Goal: Answer question/provide support: Share knowledge or assist other users

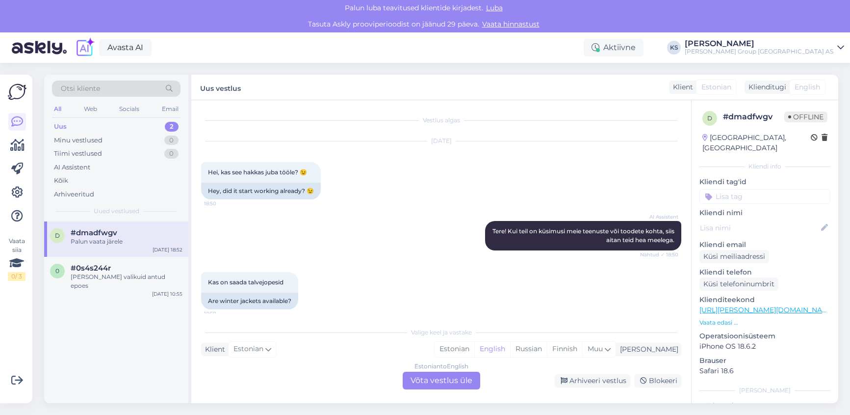
scroll to position [253, 0]
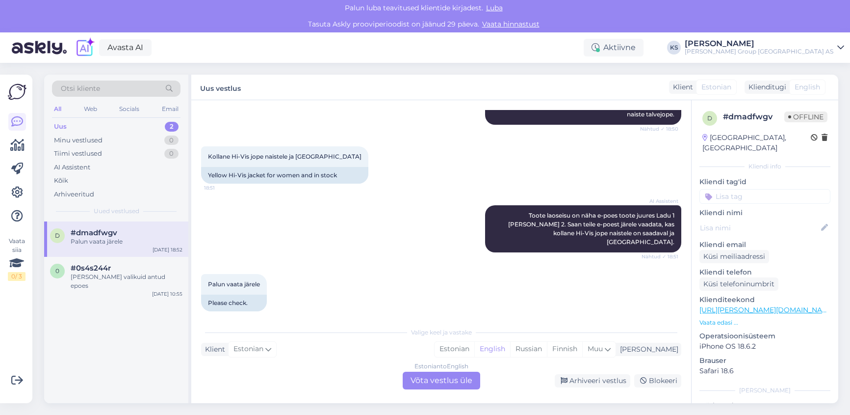
click at [172, 126] on div "2" at bounding box center [172, 127] width 14 height 10
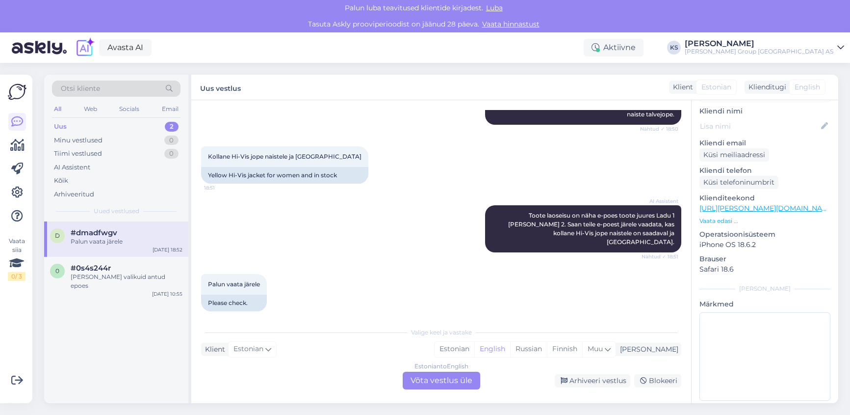
scroll to position [104, 0]
drag, startPoint x: 763, startPoint y: 236, endPoint x: 704, endPoint y: 237, distance: 58.9
click at [694, 236] on div "d # dmadfwgv Offline [GEOGRAPHIC_DATA], [GEOGRAPHIC_DATA] Kliendi info Kliendi …" at bounding box center [765, 205] width 147 height 417
click at [770, 227] on p "Operatsioonisüsteem" at bounding box center [765, 232] width 131 height 10
drag, startPoint x: 748, startPoint y: 260, endPoint x: 695, endPoint y: 259, distance: 53.5
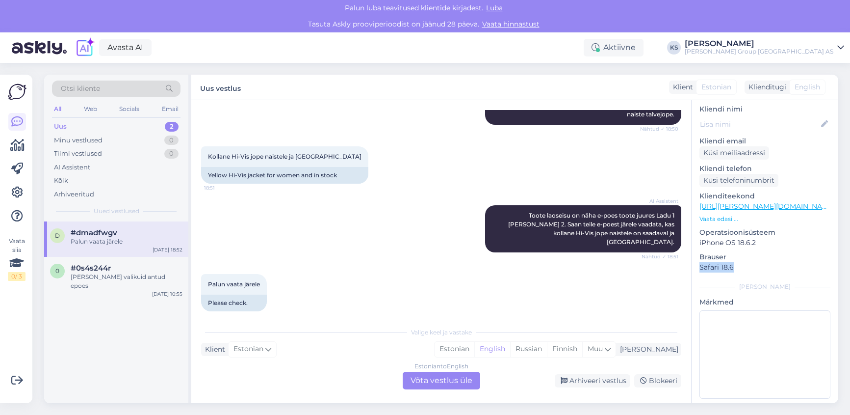
click at [695, 259] on div "d # dmadfwgv Offline [GEOGRAPHIC_DATA], [GEOGRAPHIC_DATA] Kliendi info Kliendi …" at bounding box center [765, 205] width 147 height 417
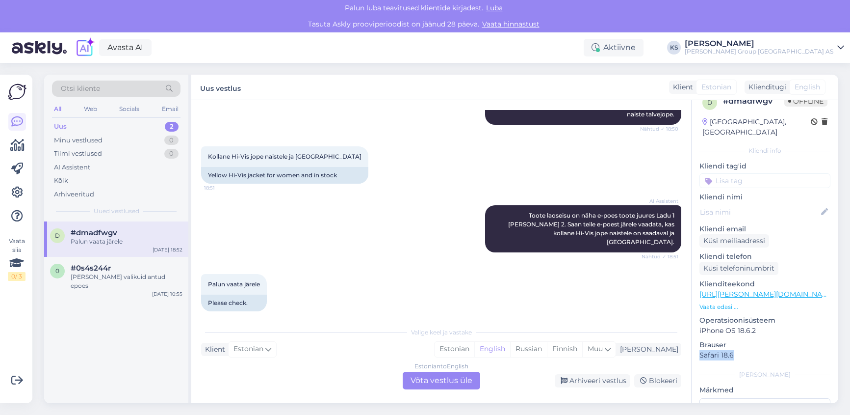
scroll to position [5, 0]
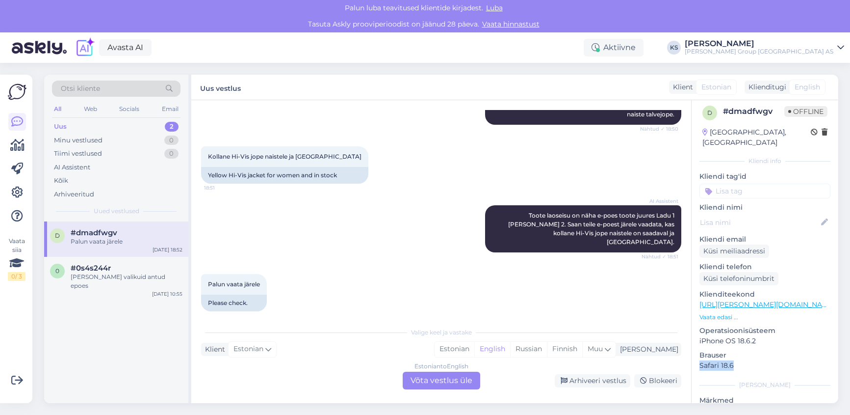
click at [727, 313] on p "Vaata edasi ..." at bounding box center [765, 317] width 131 height 9
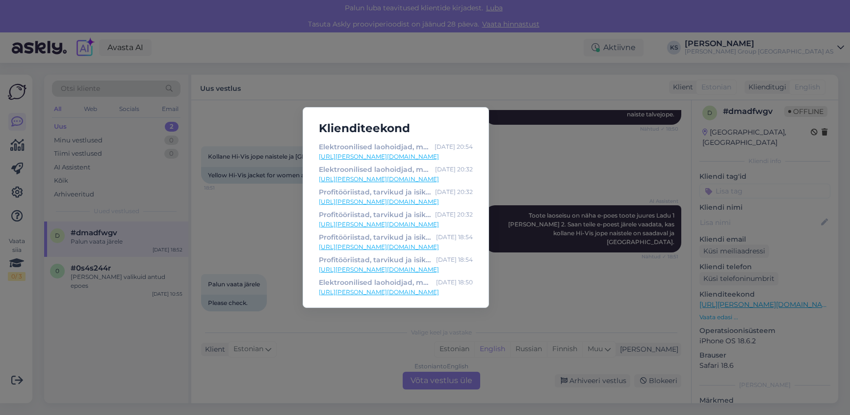
click at [794, 387] on div "Klienditeekond Elektroonilised laohoidjad, müük ja rent | [PERSON_NAME] GROUP […" at bounding box center [425, 207] width 850 height 415
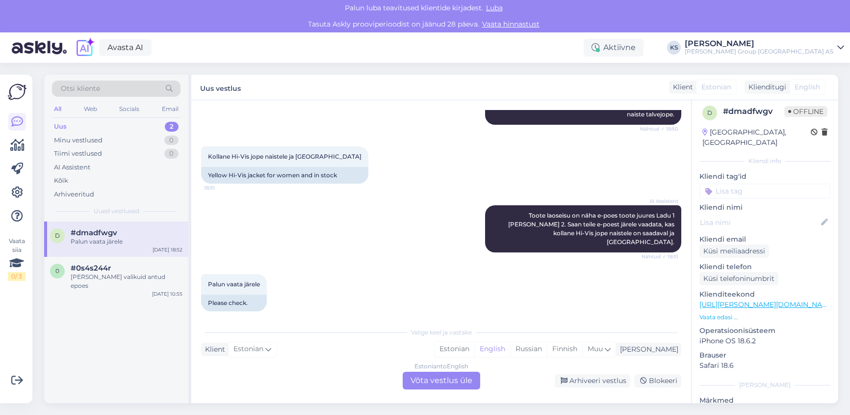
scroll to position [0, 0]
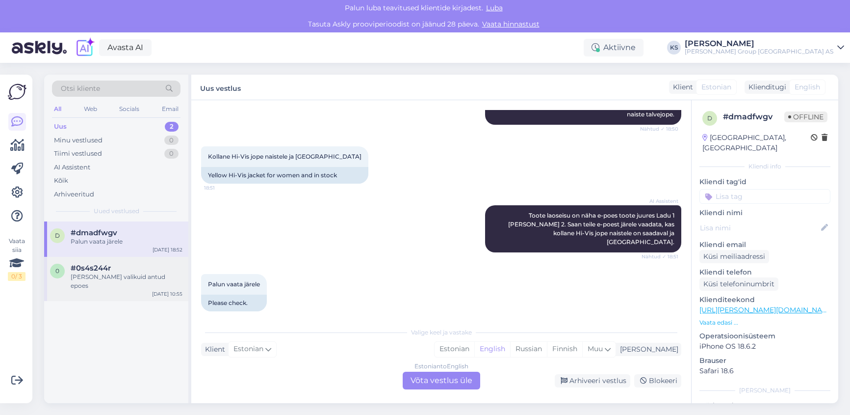
click at [107, 277] on div "[PERSON_NAME] valikuid antud epoes" at bounding box center [127, 281] width 112 height 18
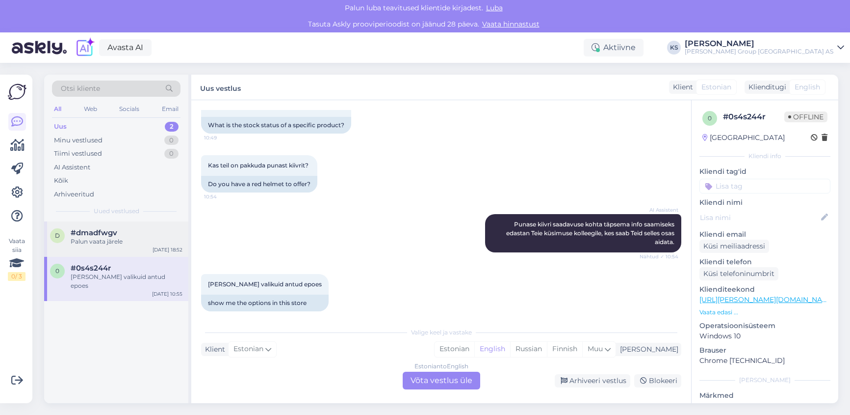
click at [106, 234] on span "#dmadfwgv" at bounding box center [94, 232] width 47 height 9
